Goal: Information Seeking & Learning: Learn about a topic

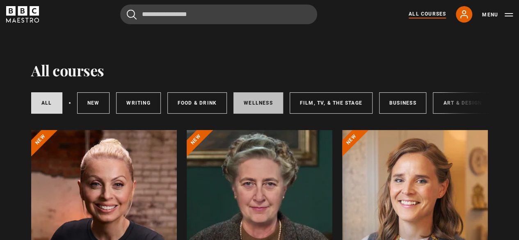
click at [257, 102] on link "Wellness" at bounding box center [259, 102] width 50 height 21
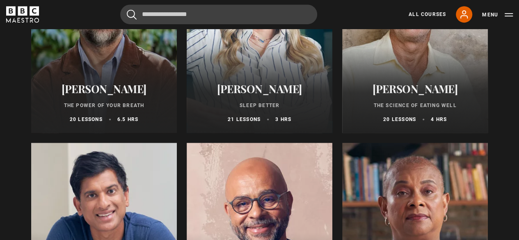
scroll to position [197, 0]
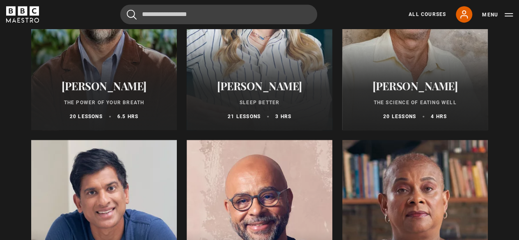
click at [409, 92] on h2 "[PERSON_NAME]" at bounding box center [415, 86] width 126 height 13
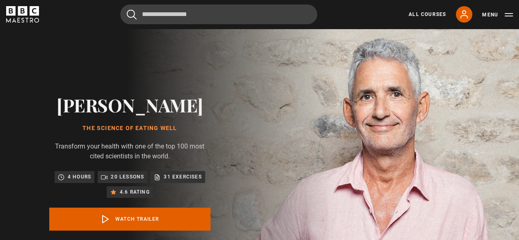
click at [115, 181] on p "20 lessons" at bounding box center [127, 177] width 33 height 8
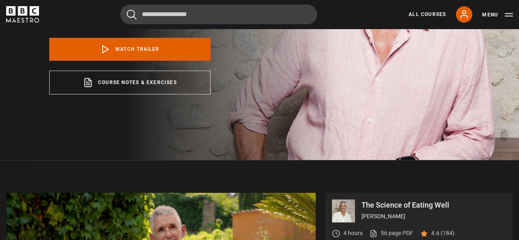
scroll to position [165, 0]
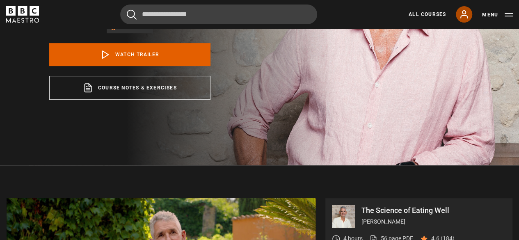
click at [466, 14] on icon at bounding box center [464, 14] width 10 height 10
click at [464, 16] on icon at bounding box center [464, 14] width 10 height 10
click at [462, 18] on icon at bounding box center [464, 14] width 10 height 10
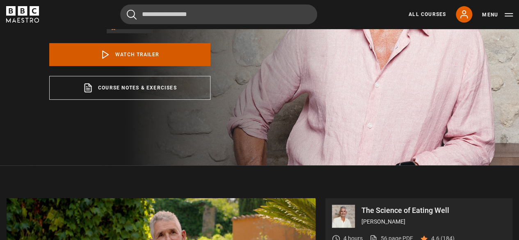
click at [155, 66] on link "Watch Trailer" at bounding box center [129, 54] width 161 height 23
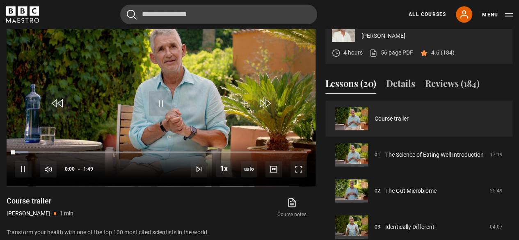
scroll to position [351, 0]
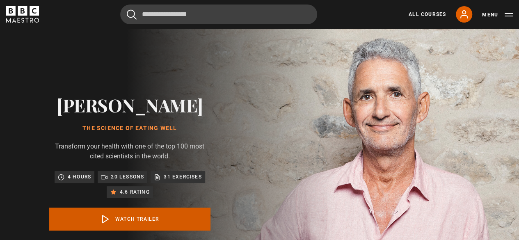
click at [140, 231] on link "Watch Trailer" at bounding box center [129, 219] width 161 height 23
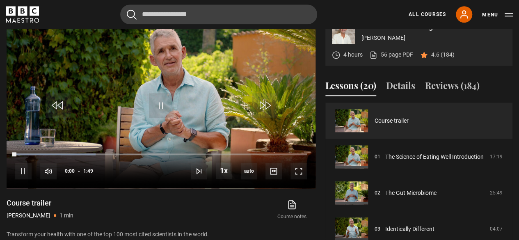
scroll to position [351, 0]
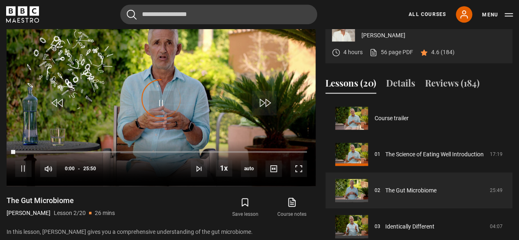
scroll to position [36, 0]
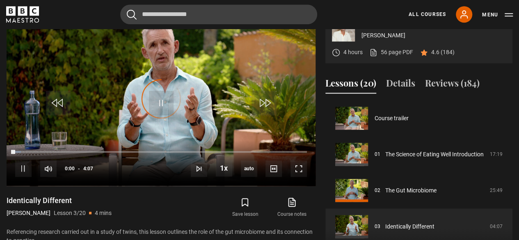
scroll to position [72, 0]
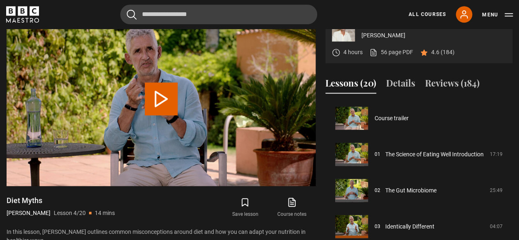
scroll to position [108, 0]
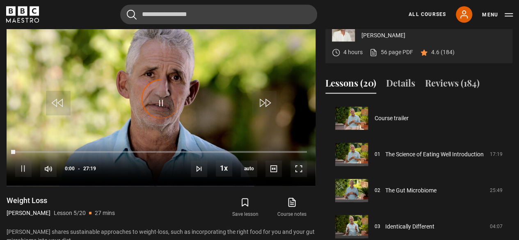
scroll to position [145, 0]
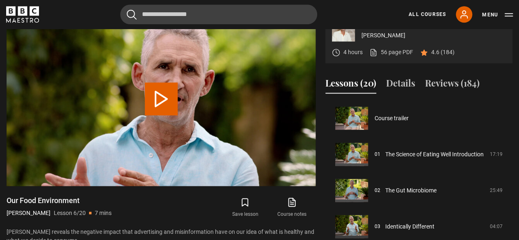
scroll to position [181, 0]
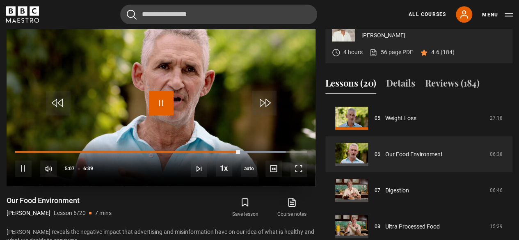
click at [159, 115] on span "Video Player" at bounding box center [161, 103] width 25 height 25
